Goal: Use online tool/utility: Utilize a website feature to perform a specific function

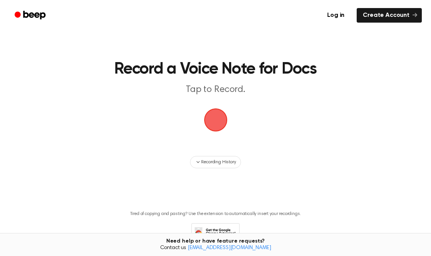
click at [220, 116] on span "button" at bounding box center [215, 120] width 39 height 39
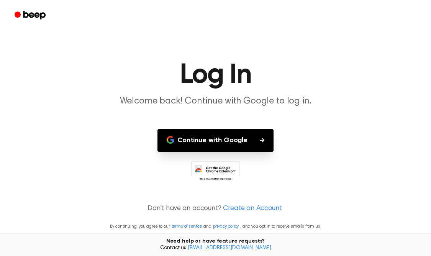
click at [239, 144] on button "Continue with Google" at bounding box center [215, 140] width 116 height 23
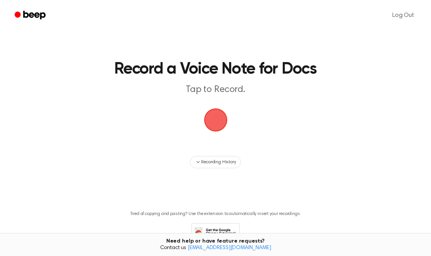
click at [219, 121] on span "button" at bounding box center [216, 120] width 30 height 30
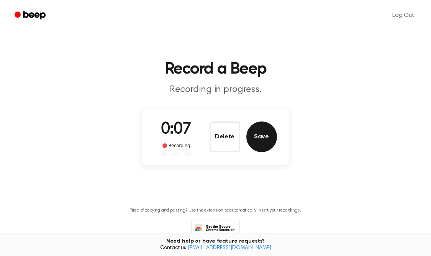
click at [257, 141] on button "Save" at bounding box center [261, 136] width 31 height 31
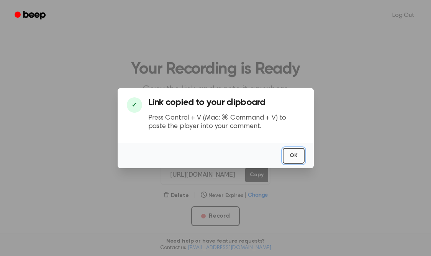
click at [295, 153] on button "OK" at bounding box center [294, 156] width 22 height 16
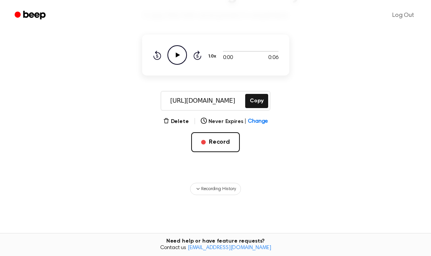
scroll to position [52, 0]
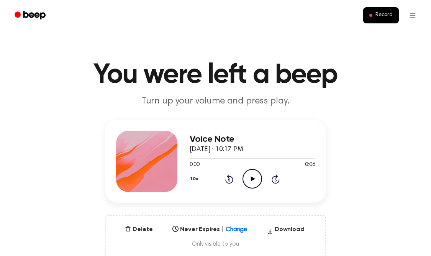
click at [253, 181] on icon "Play Audio" at bounding box center [253, 179] width 20 height 20
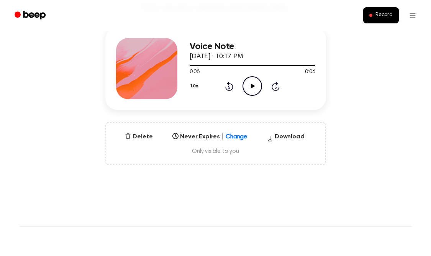
scroll to position [92, 0]
click at [377, 15] on span "Record" at bounding box center [383, 15] width 17 height 7
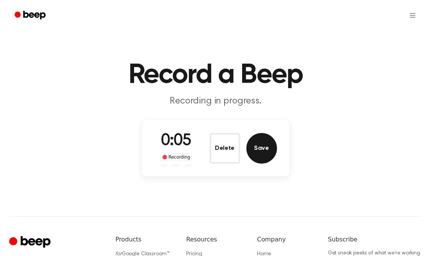
click at [261, 144] on button "Save" at bounding box center [261, 148] width 31 height 31
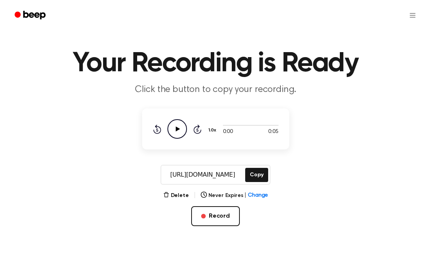
scroll to position [16, 0]
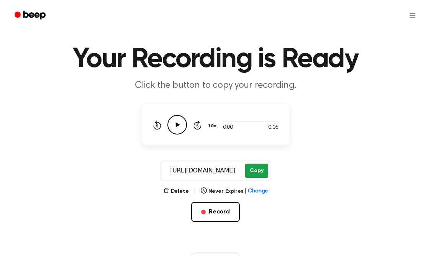
click at [260, 171] on button "Copy" at bounding box center [256, 171] width 23 height 14
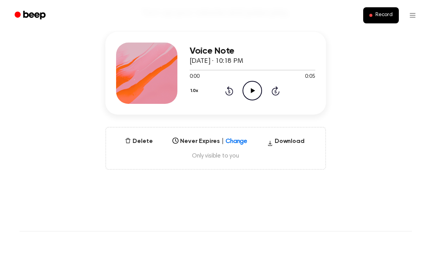
scroll to position [80, 0]
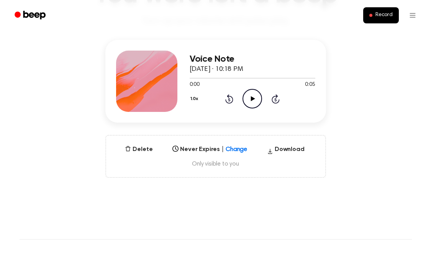
click at [254, 97] on icon "Play Audio" at bounding box center [253, 99] width 20 height 20
